Goal: Transaction & Acquisition: Book appointment/travel/reservation

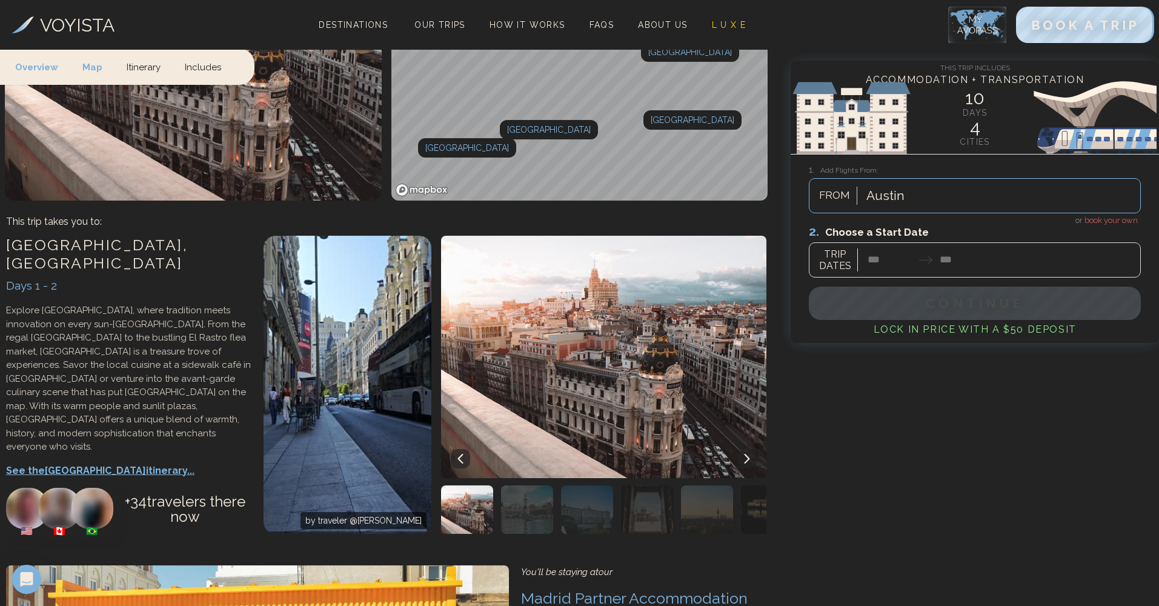
scroll to position [156, 0]
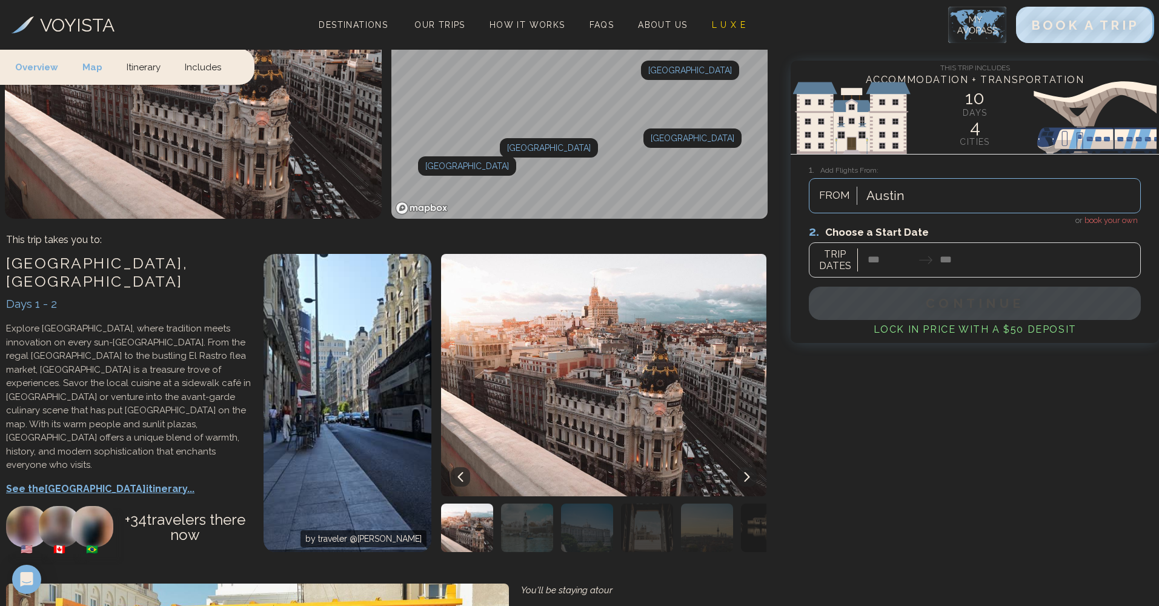
click at [79, 482] on p "See the Madrid itinerary..." at bounding box center [128, 489] width 245 height 15
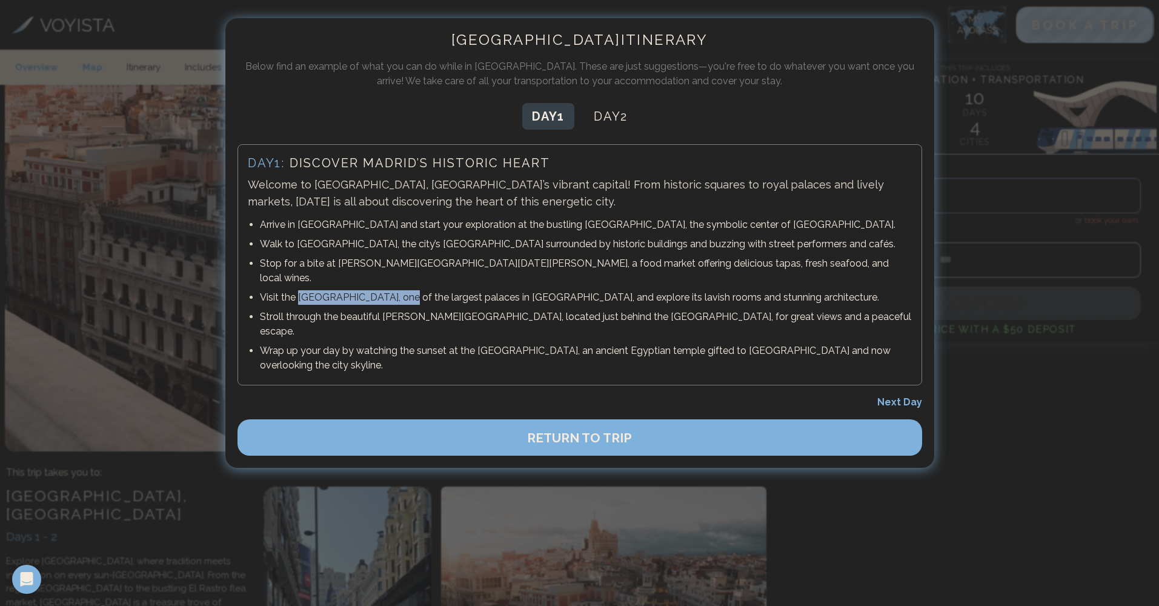
drag, startPoint x: 297, startPoint y: 285, endPoint x: 399, endPoint y: 286, distance: 101.8
click at [399, 290] on p "Visit the Royal Palace of Madrid, one of the largest palaces in Europe, and exp…" at bounding box center [586, 297] width 652 height 15
drag, startPoint x: 384, startPoint y: 300, endPoint x: 456, endPoint y: 305, distance: 72.2
click at [456, 309] on p "Stroll through the beautiful Sabatini Gardens, located just behind the Royal Pa…" at bounding box center [586, 323] width 652 height 29
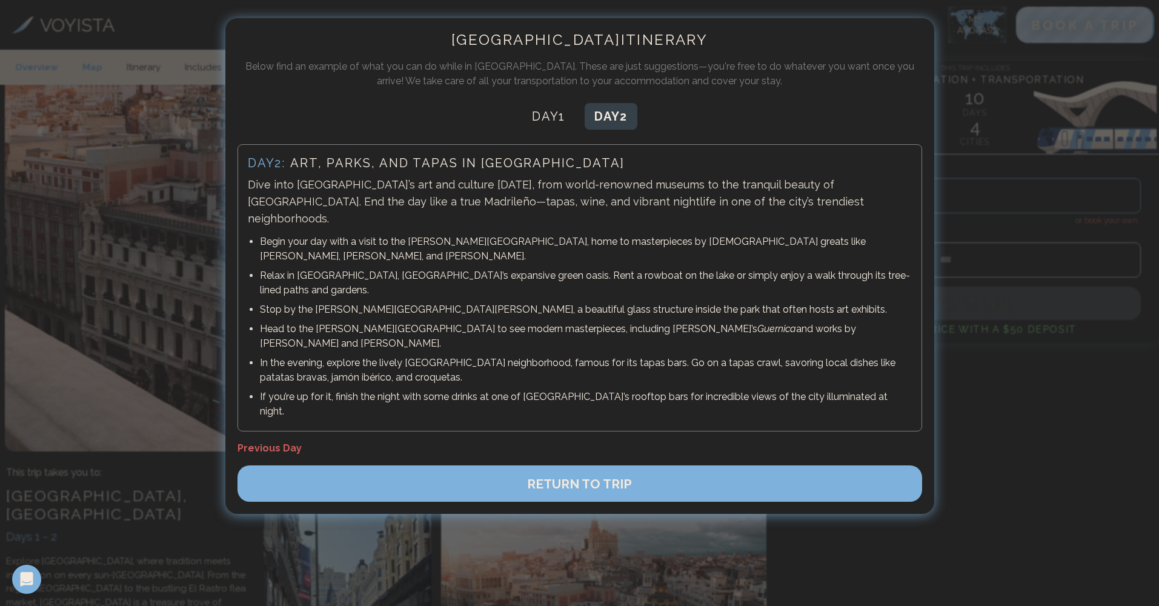
click at [637, 118] on button "Day 2" at bounding box center [610, 116] width 53 height 27
click at [673, 465] on button "RETURN TO TRIP" at bounding box center [579, 483] width 684 height 36
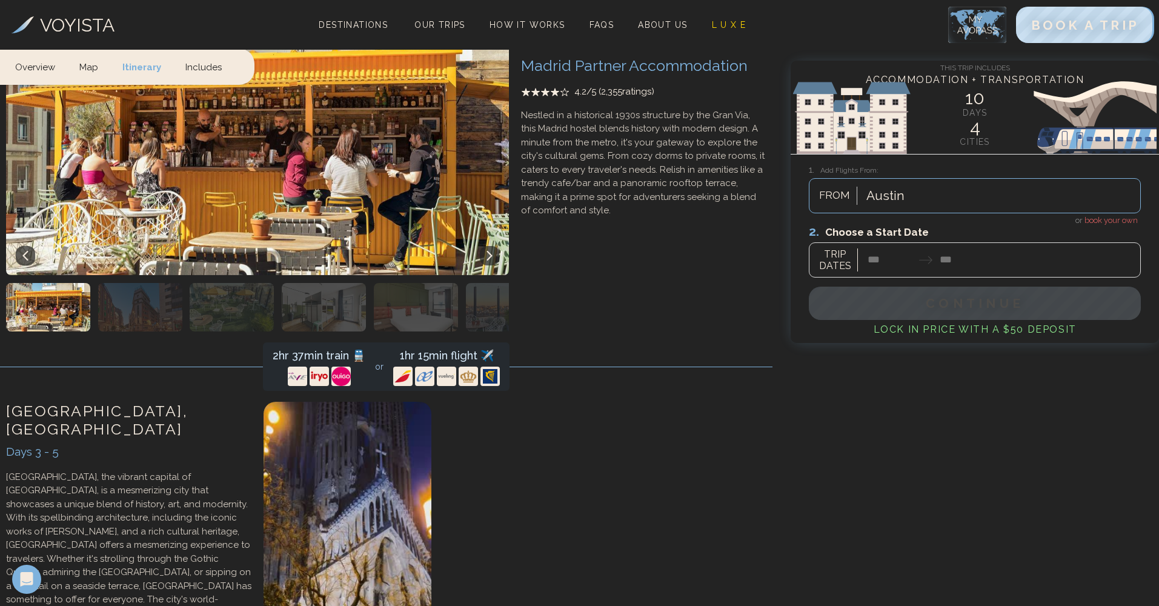
scroll to position [959, 0]
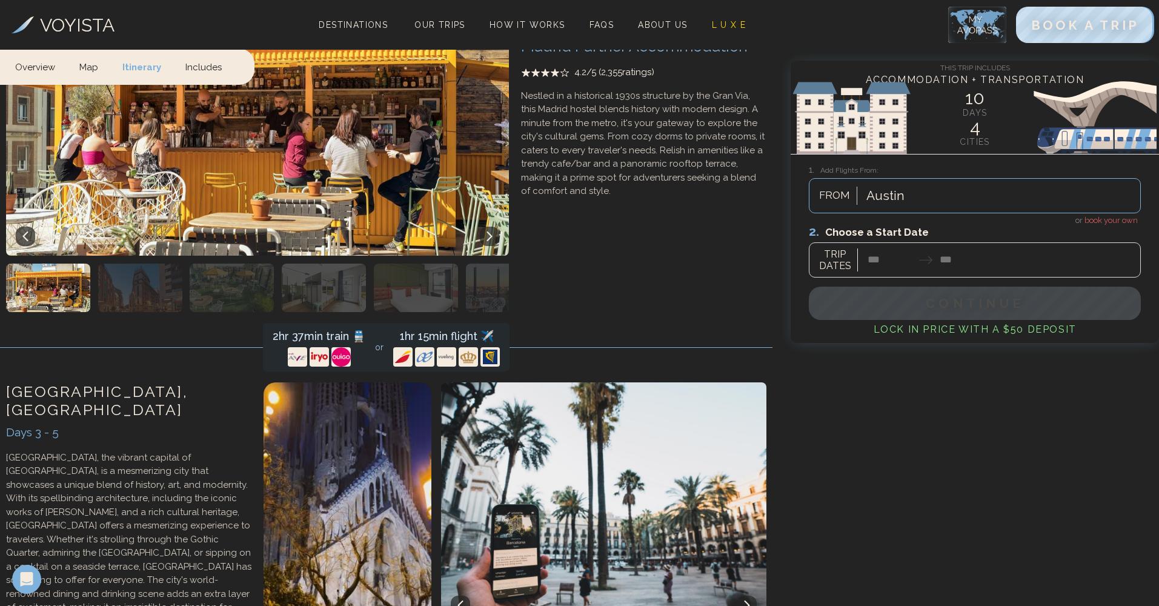
click at [879, 250] on div at bounding box center [975, 250] width 332 height 54
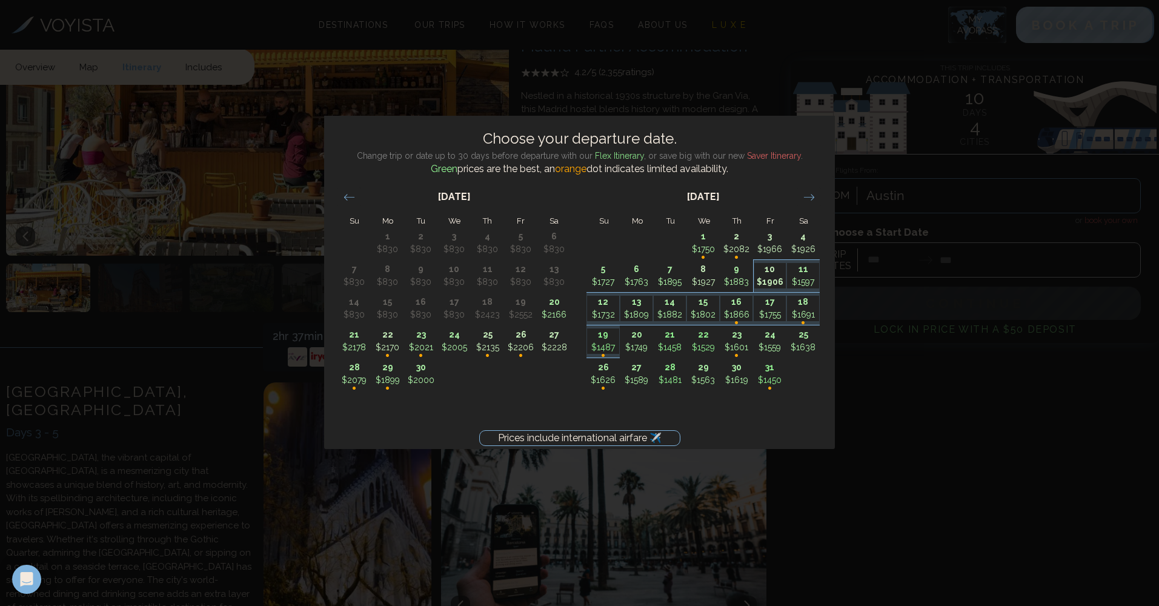
click at [774, 270] on p "10" at bounding box center [770, 269] width 32 height 13
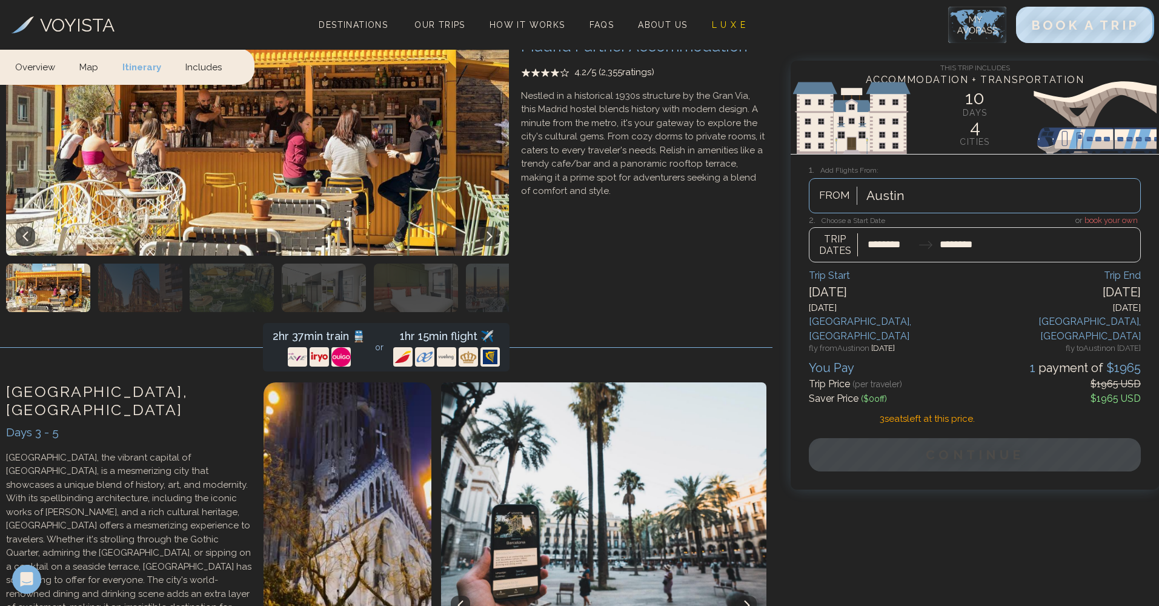
type input "********"
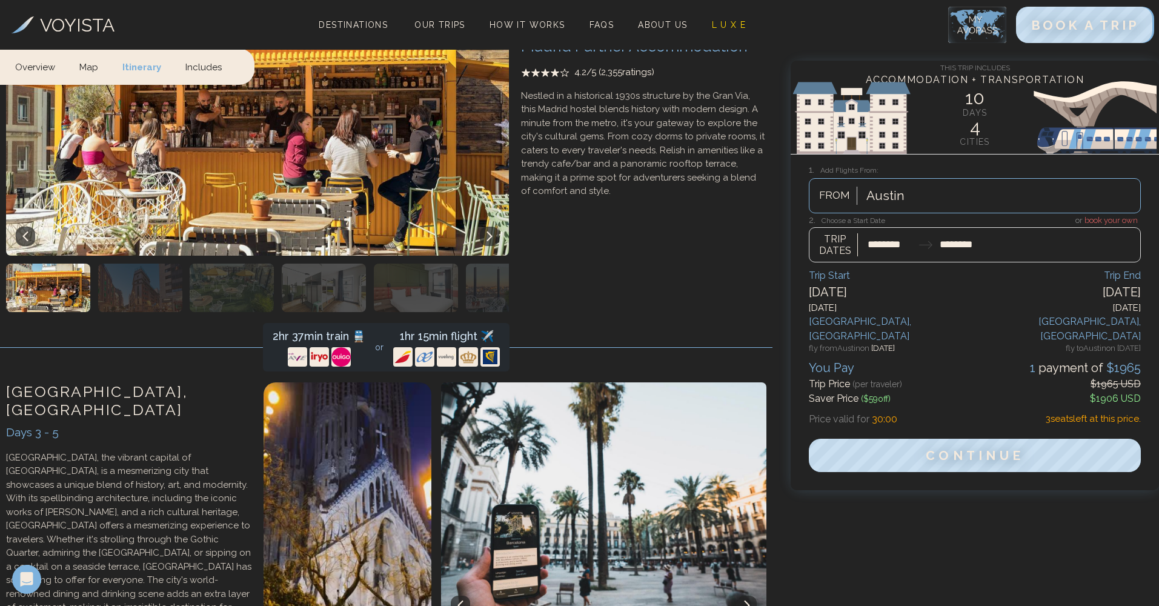
click at [1102, 217] on div at bounding box center [975, 238] width 332 height 48
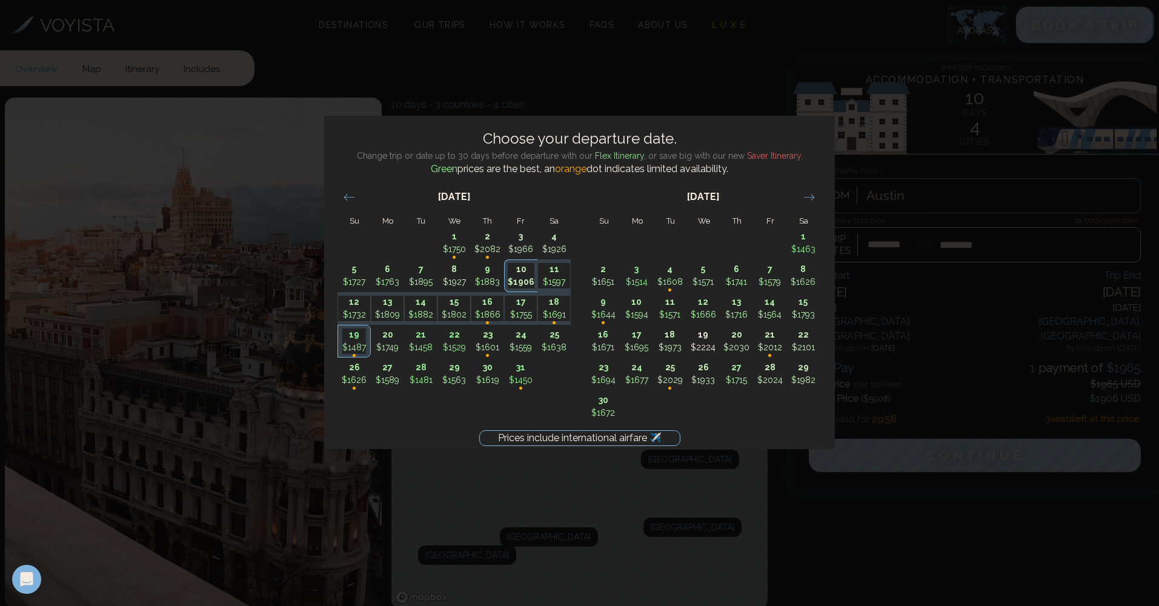
click at [524, 279] on p "$1906" at bounding box center [521, 282] width 27 height 13
click at [274, 84] on div "Prices include international airfare ✈️ Choose your departure date. Change trip…" at bounding box center [579, 303] width 1159 height 606
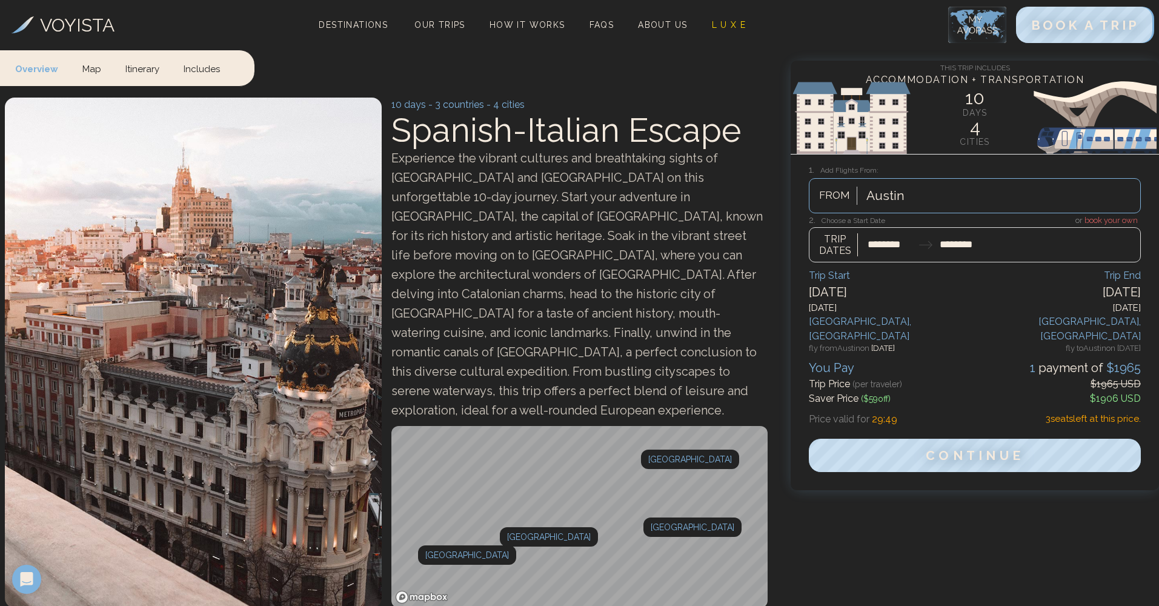
click at [98, 31] on h3 "VOYISTA" at bounding box center [77, 25] width 74 height 27
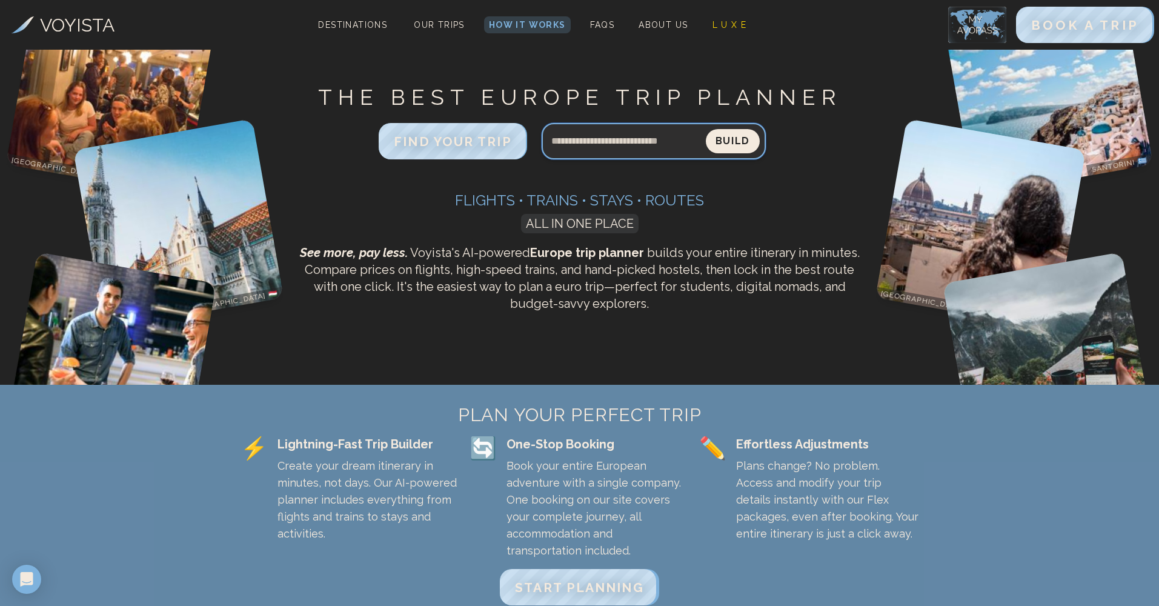
click at [597, 139] on input "Search query" at bounding box center [623, 141] width 164 height 29
click at [442, 145] on span "FIND YOUR TRIP" at bounding box center [453, 141] width 124 height 16
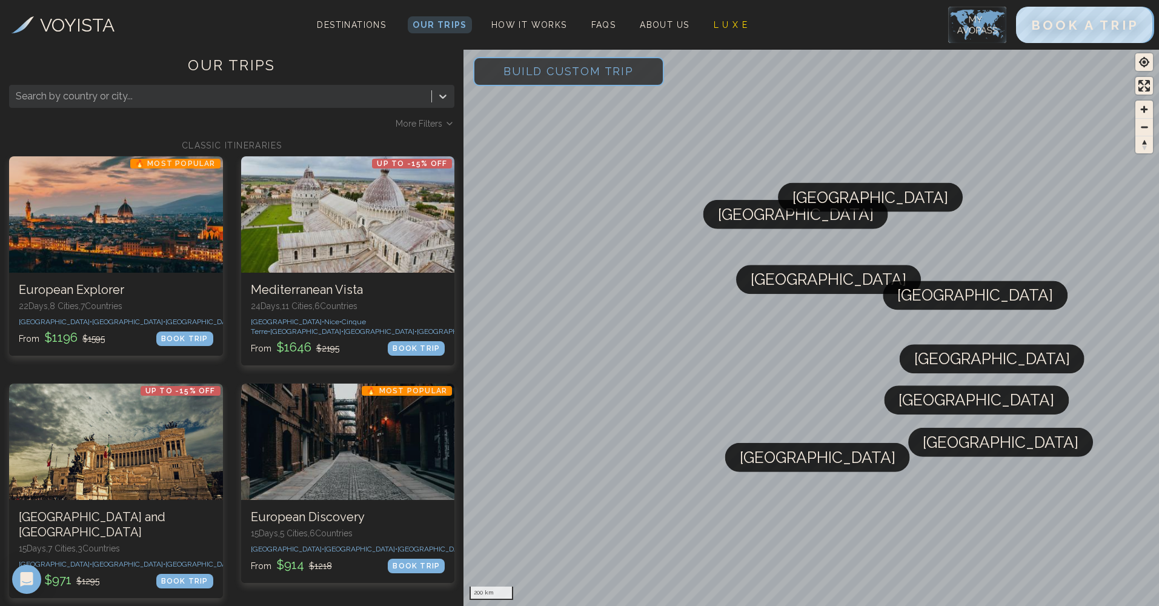
click at [235, 101] on div at bounding box center [220, 96] width 409 height 17
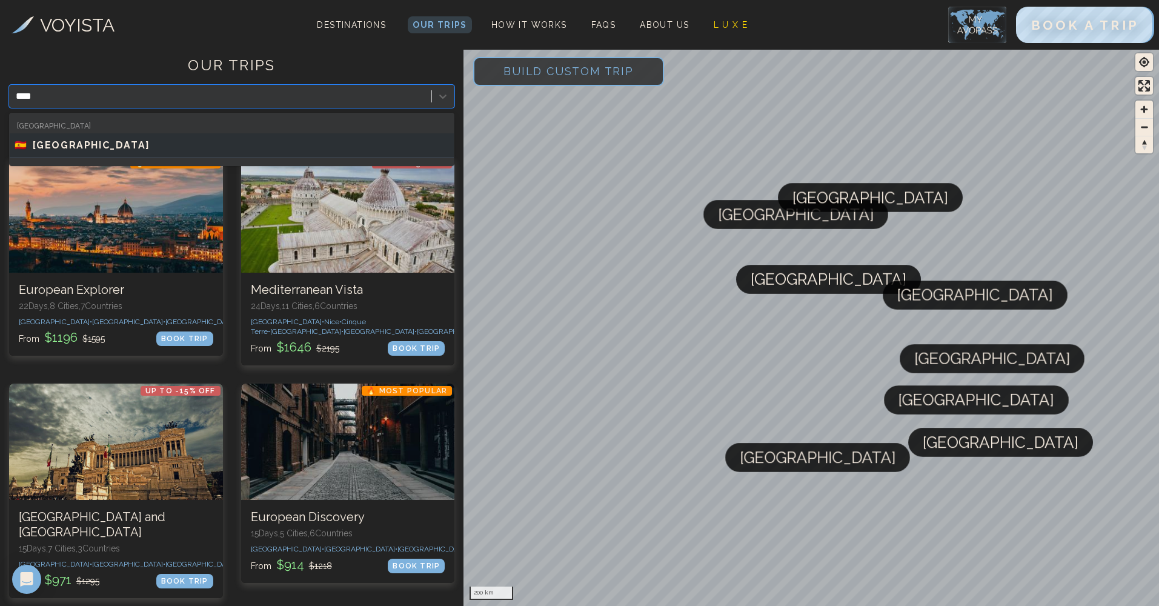
type input "*****"
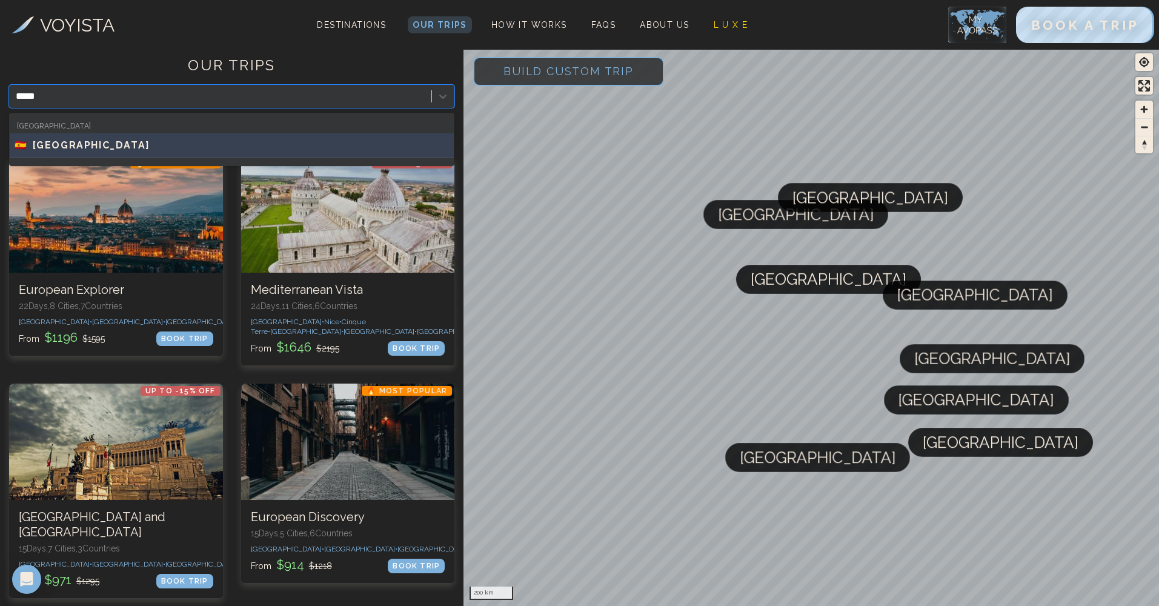
click at [182, 139] on div "🇪🇸 SPAIN" at bounding box center [232, 145] width 434 height 15
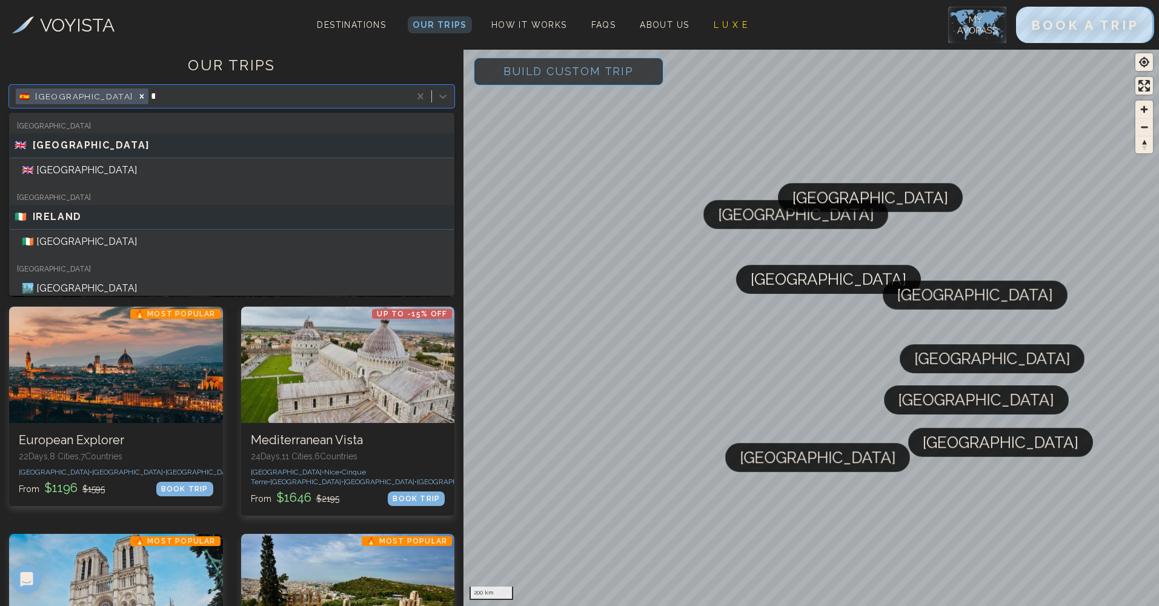
type input "***"
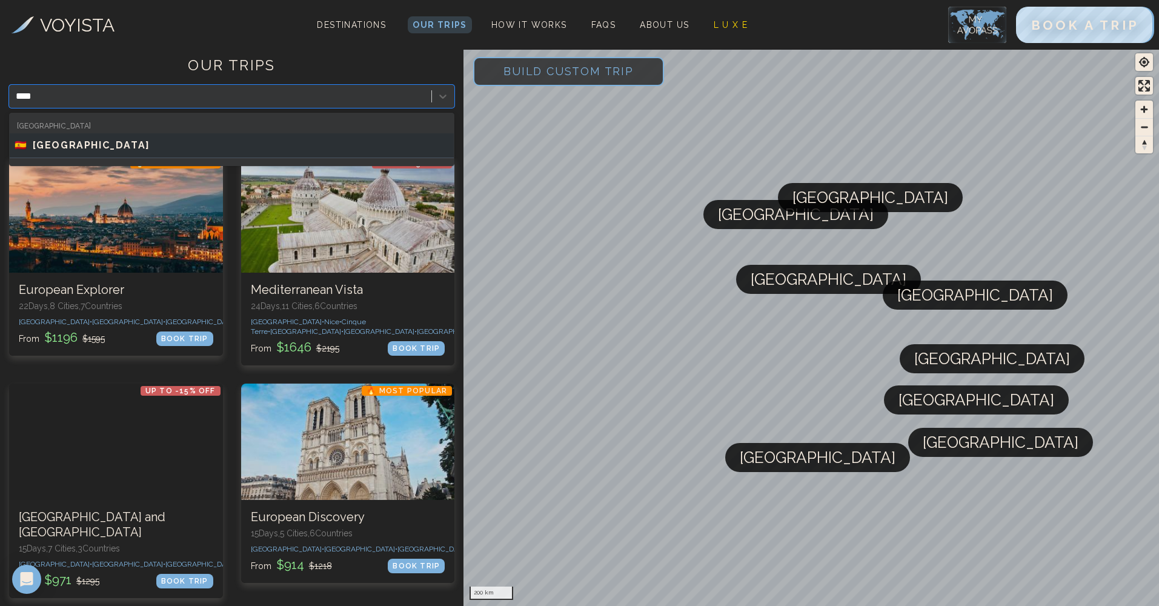
type input "*****"
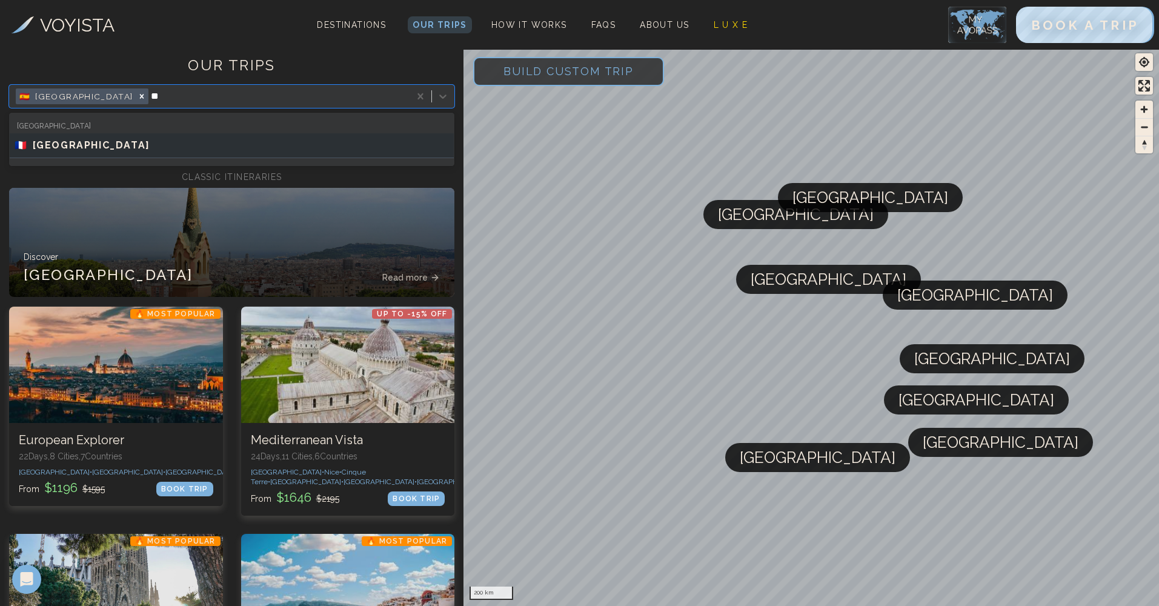
type input "*"
type input "****"
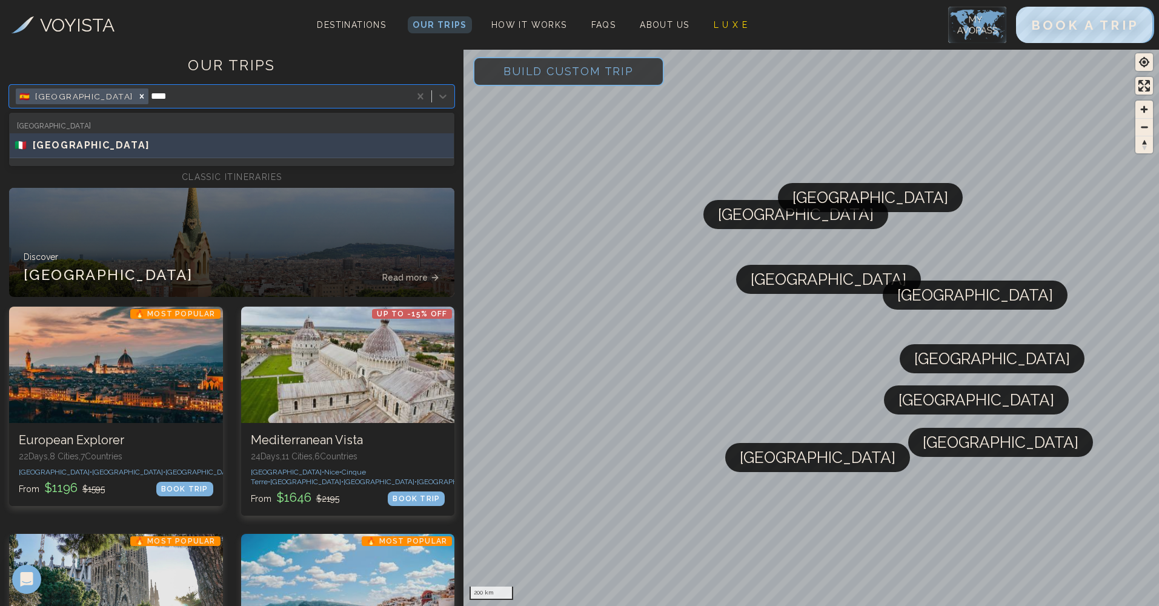
click at [438, 142] on div "🇮🇹 ITALY" at bounding box center [232, 145] width 434 height 15
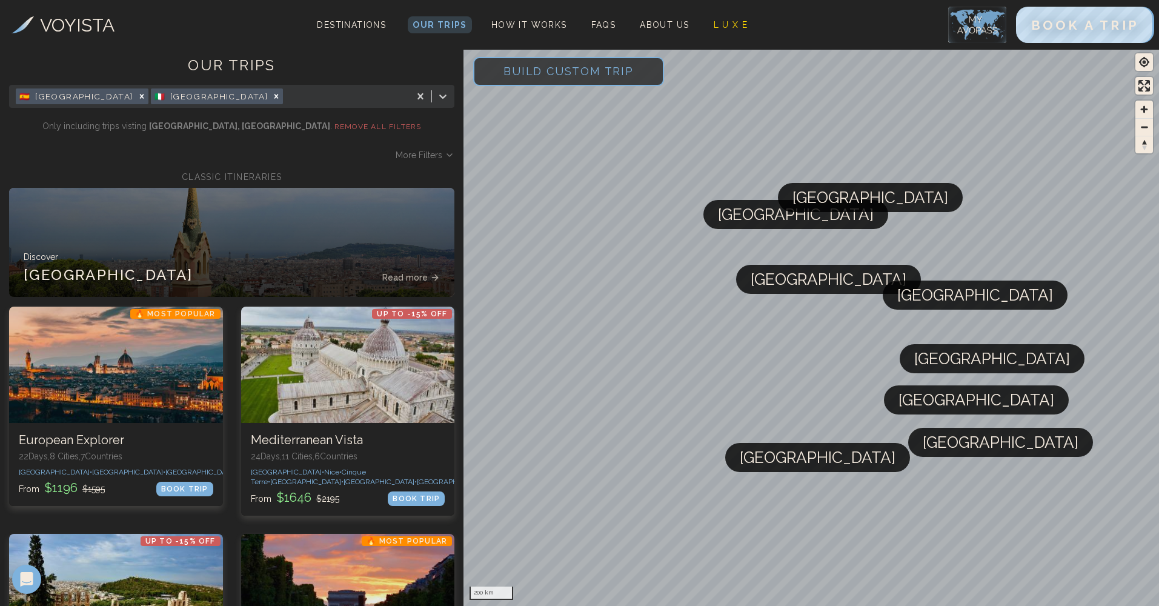
click at [575, 63] on span "Build Custom Trip" at bounding box center [568, 70] width 169 height 51
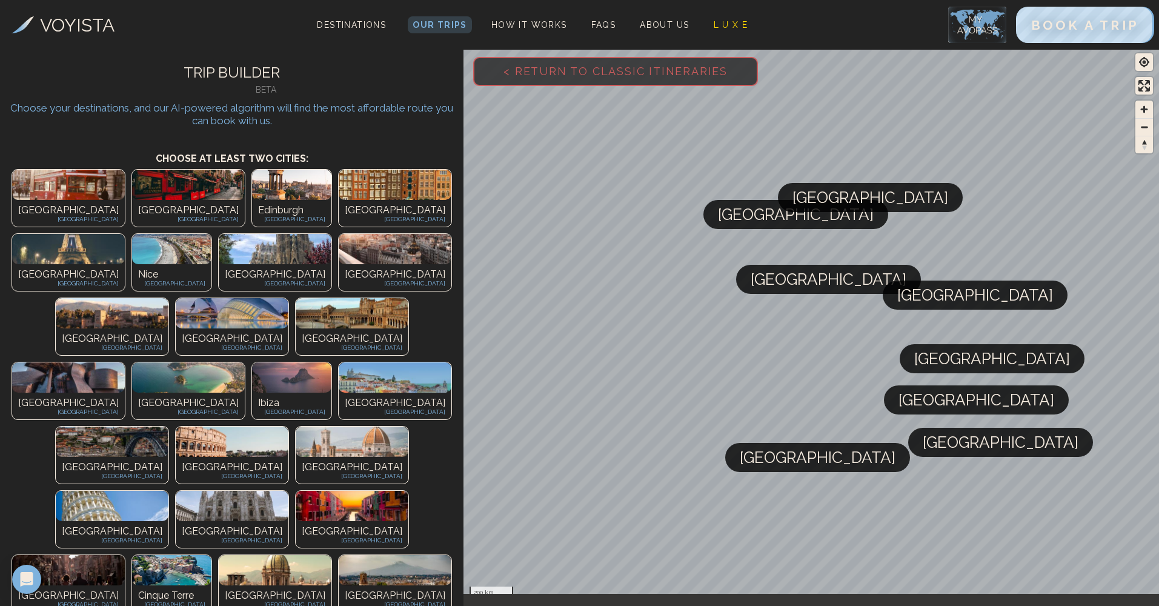
click at [445, 234] on img at bounding box center [395, 249] width 113 height 30
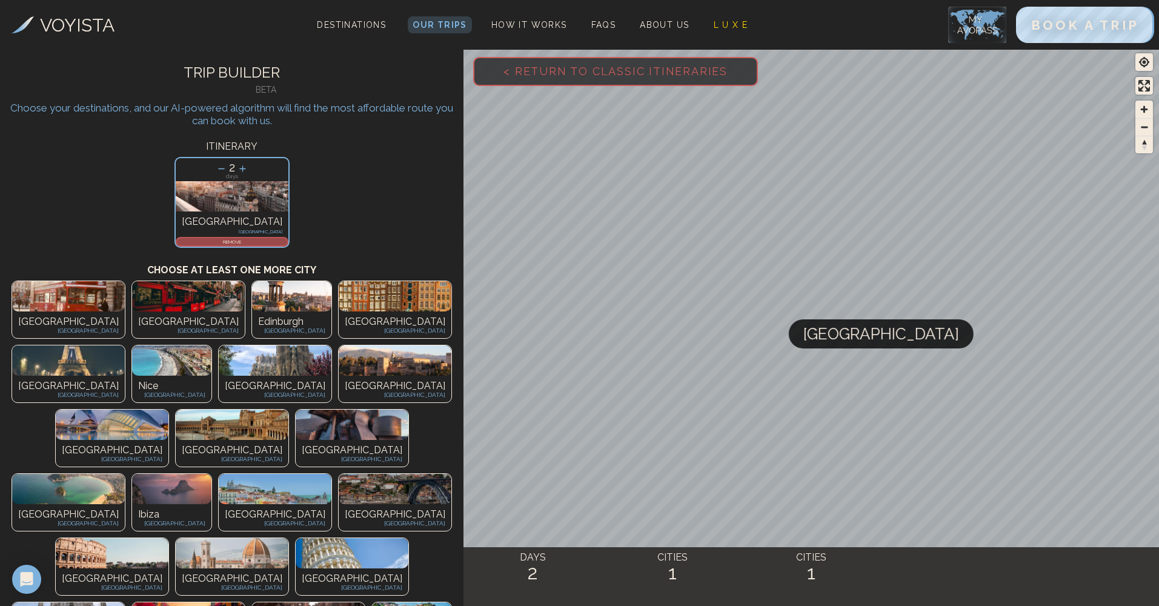
click at [331, 345] on img at bounding box center [275, 360] width 113 height 30
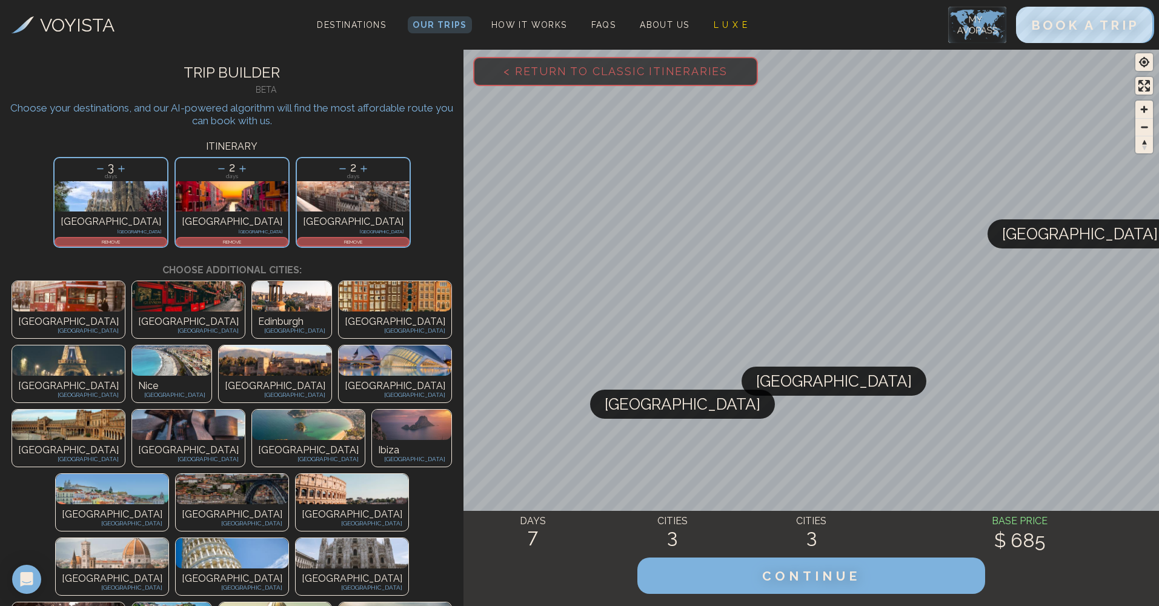
click at [349, 507] on p "[GEOGRAPHIC_DATA]" at bounding box center [352, 514] width 101 height 15
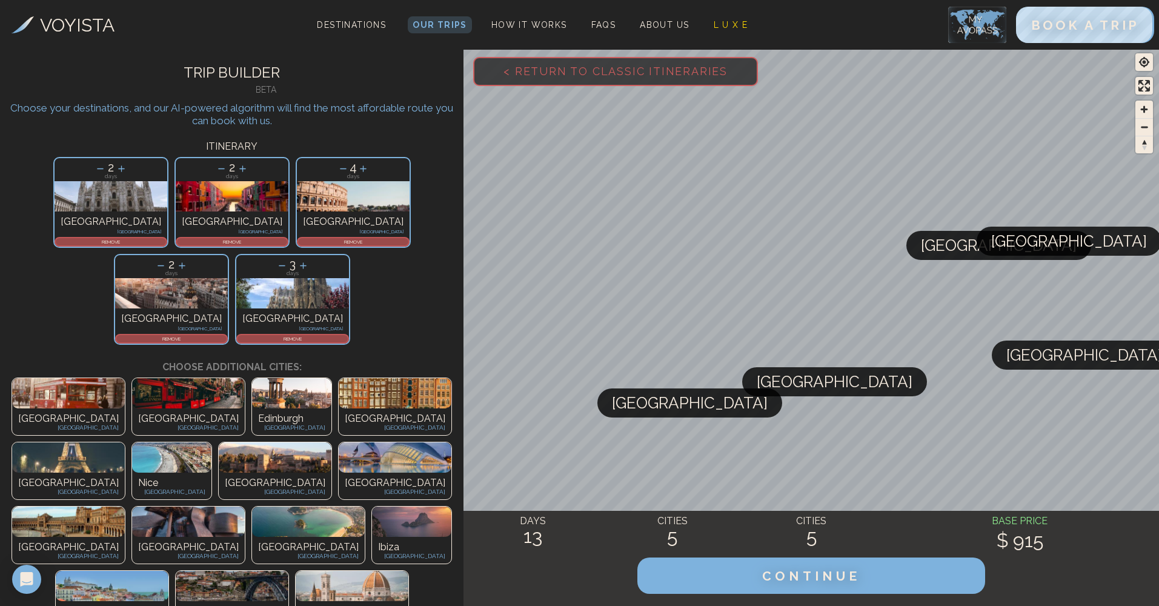
click at [107, 170] on icon at bounding box center [100, 168] width 13 height 13
click at [106, 171] on icon at bounding box center [99, 168] width 13 height 13
click at [119, 238] on p "REMOVE" at bounding box center [111, 241] width 110 height 7
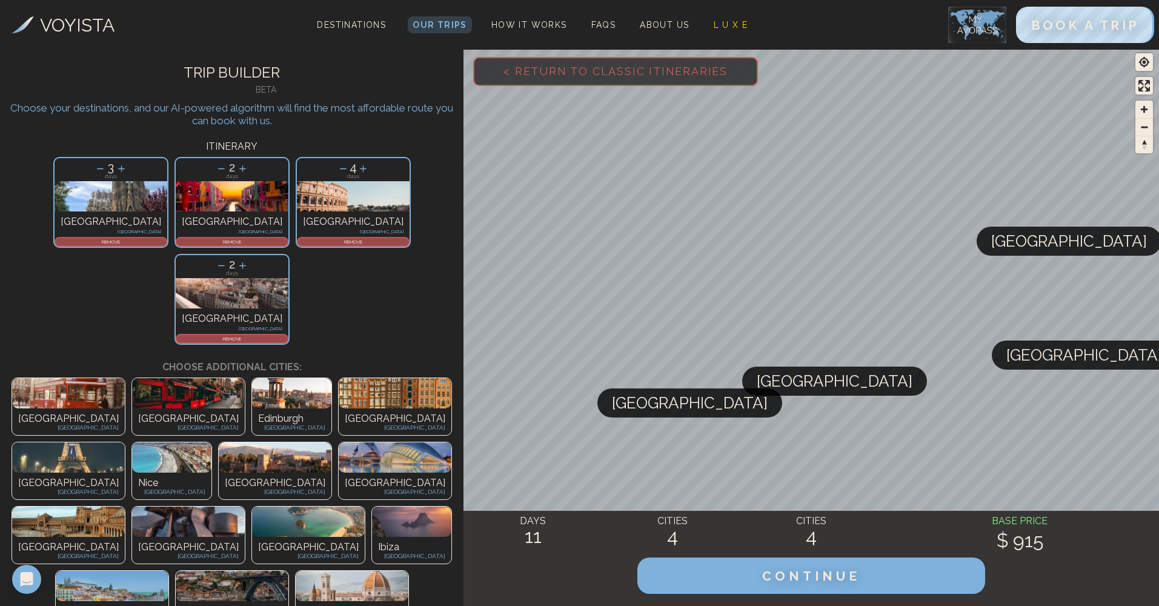
click at [288, 255] on p "2" at bounding box center [232, 264] width 113 height 18
click at [249, 259] on icon at bounding box center [242, 265] width 13 height 13
click at [128, 168] on icon at bounding box center [121, 168] width 13 height 13
click at [249, 259] on icon at bounding box center [242, 265] width 13 height 13
click at [248, 259] on icon at bounding box center [242, 265] width 13 height 13
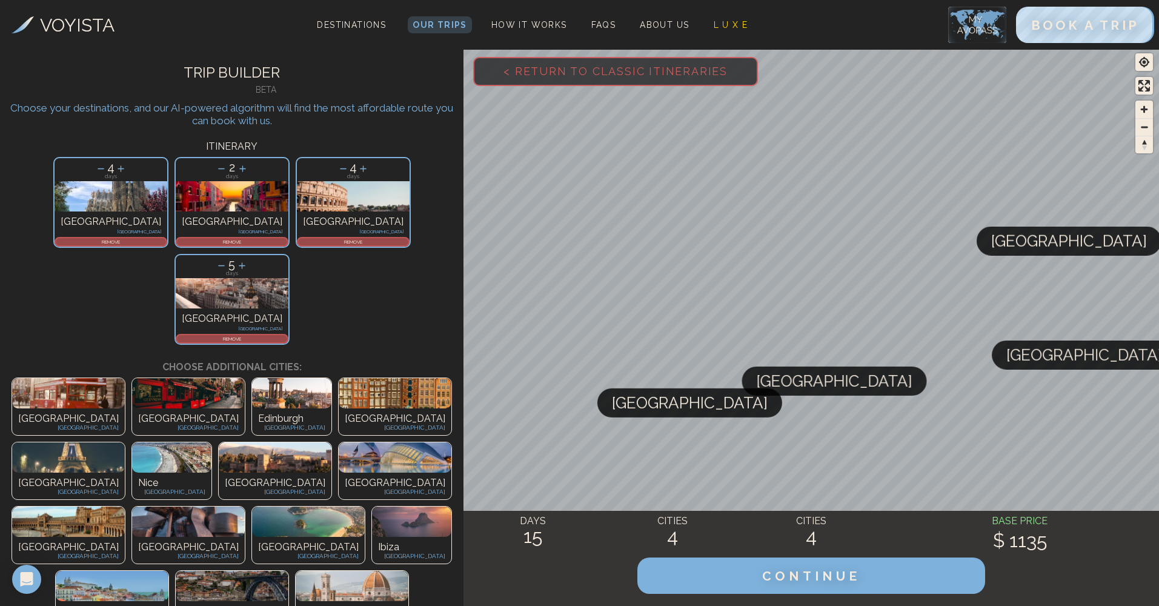
click at [248, 259] on icon at bounding box center [242, 265] width 13 height 13
click at [228, 259] on icon at bounding box center [222, 265] width 13 height 13
